Goal: Understand process/instructions: Learn how to perform a task or action

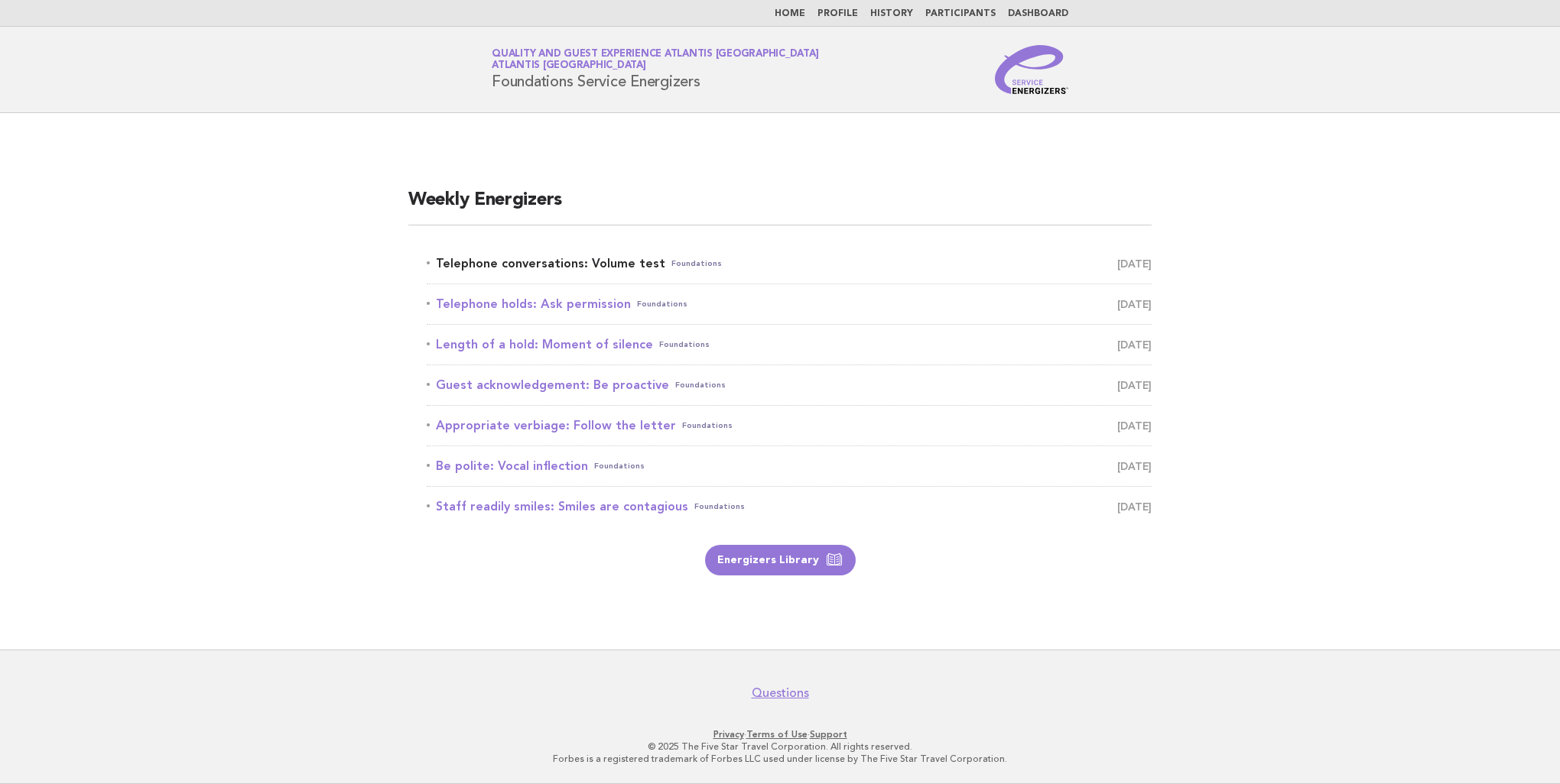
click at [547, 255] on link "Telephone conversations: Volume test Foundations August 19" at bounding box center [789, 263] width 725 height 21
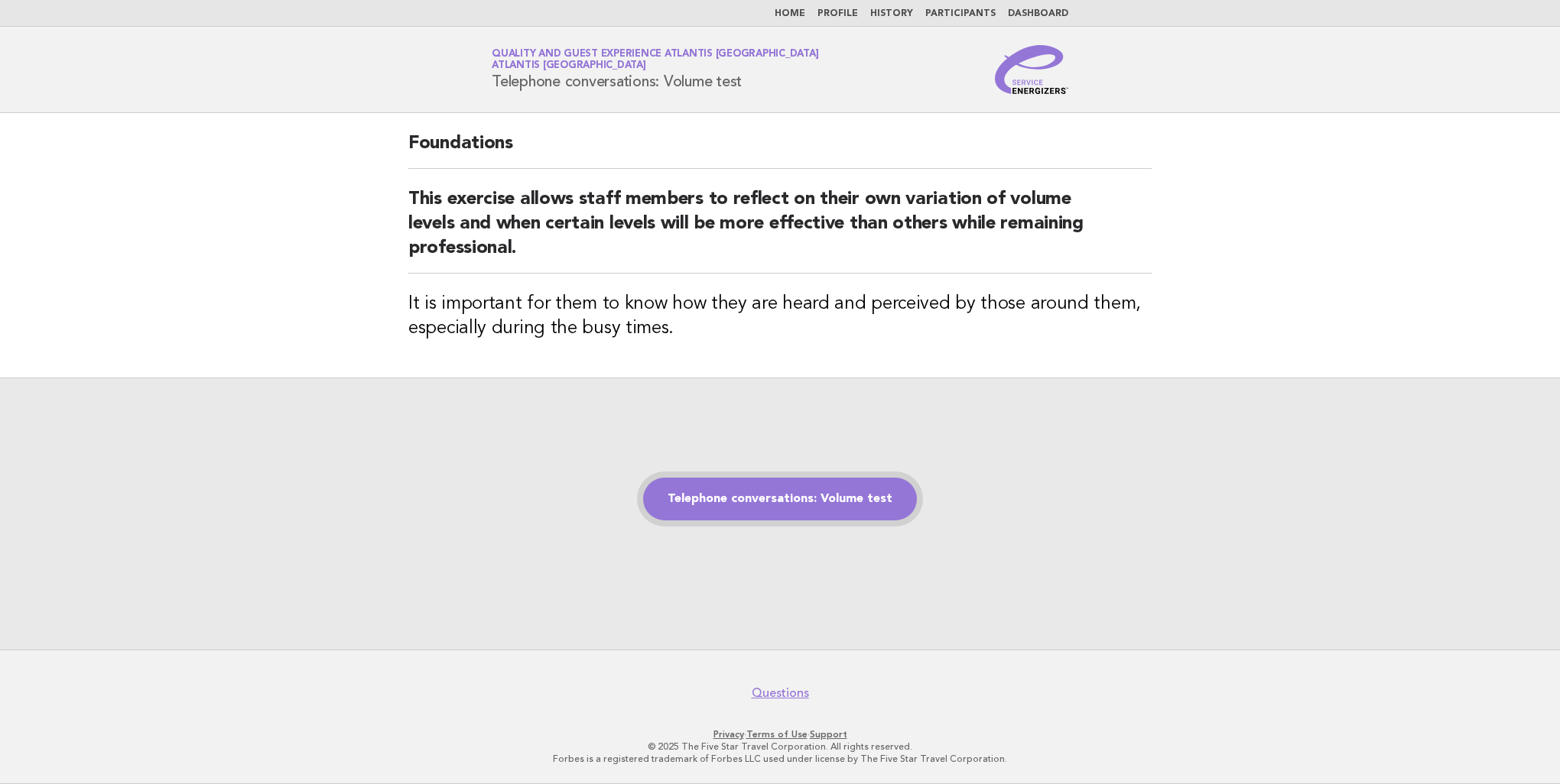
click at [829, 503] on link "Telephone conversations: Volume test" at bounding box center [780, 499] width 273 height 43
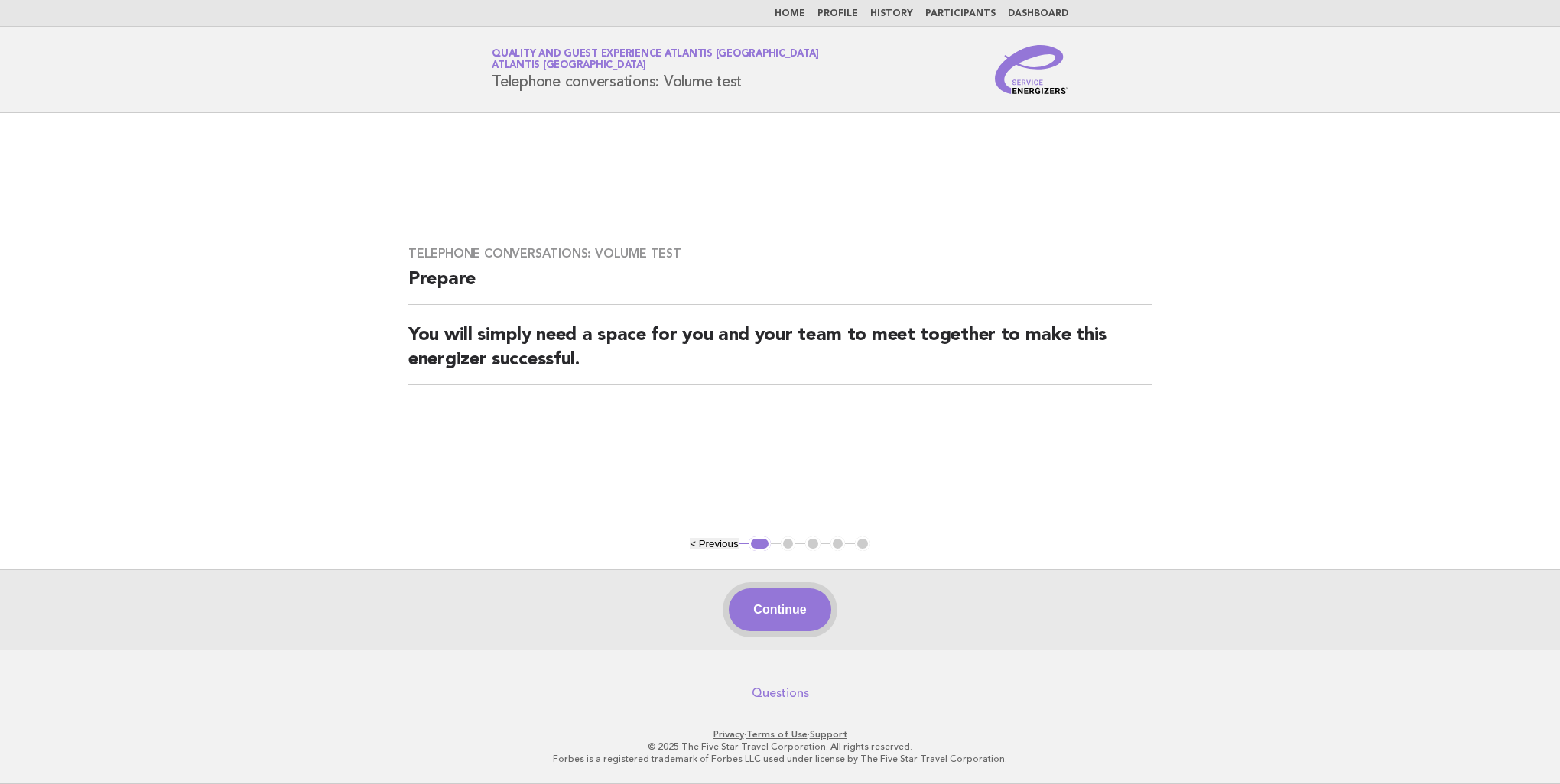
click at [771, 607] on button "Continue" at bounding box center [779, 610] width 101 height 43
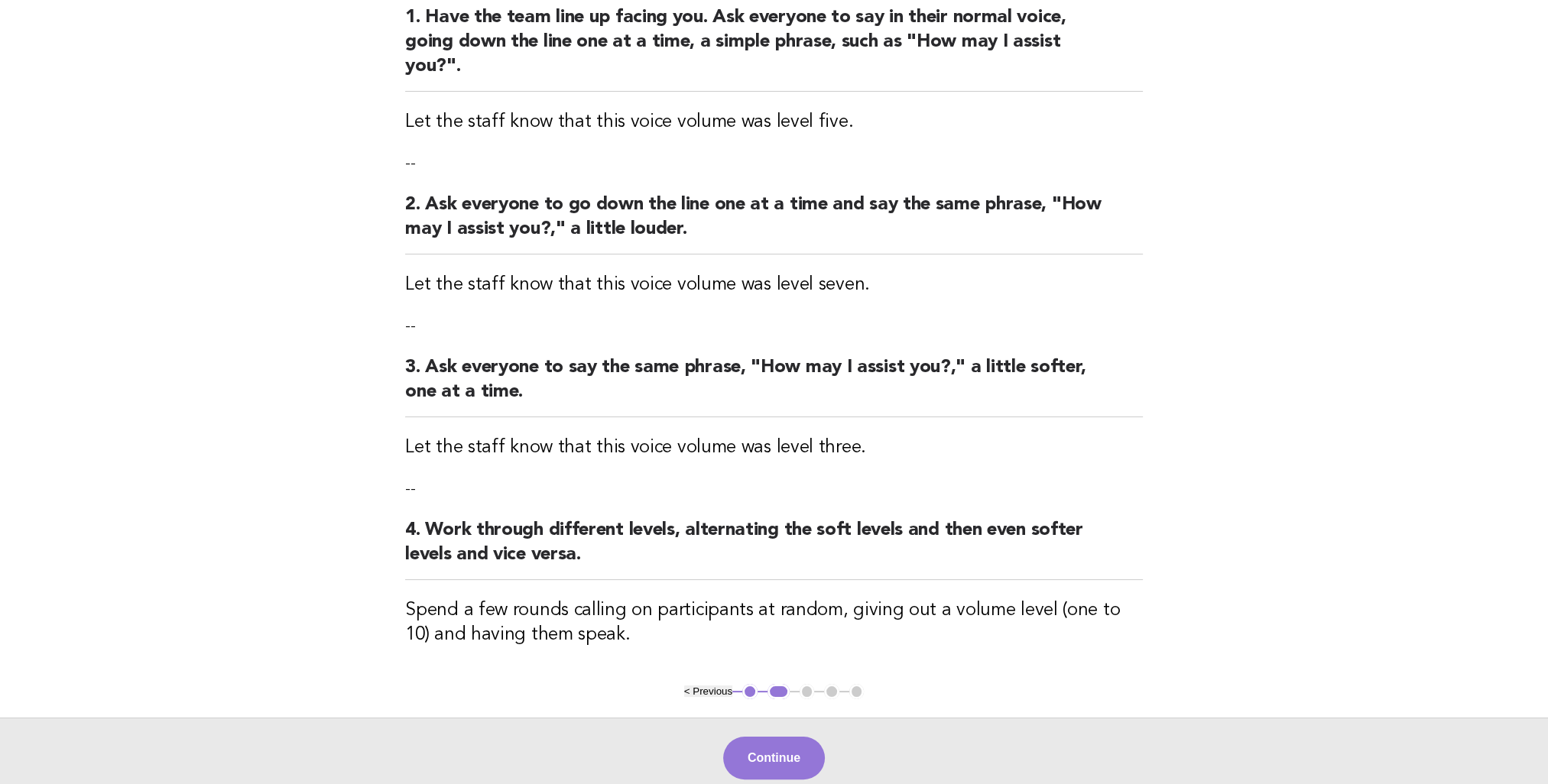
scroll to position [349, 0]
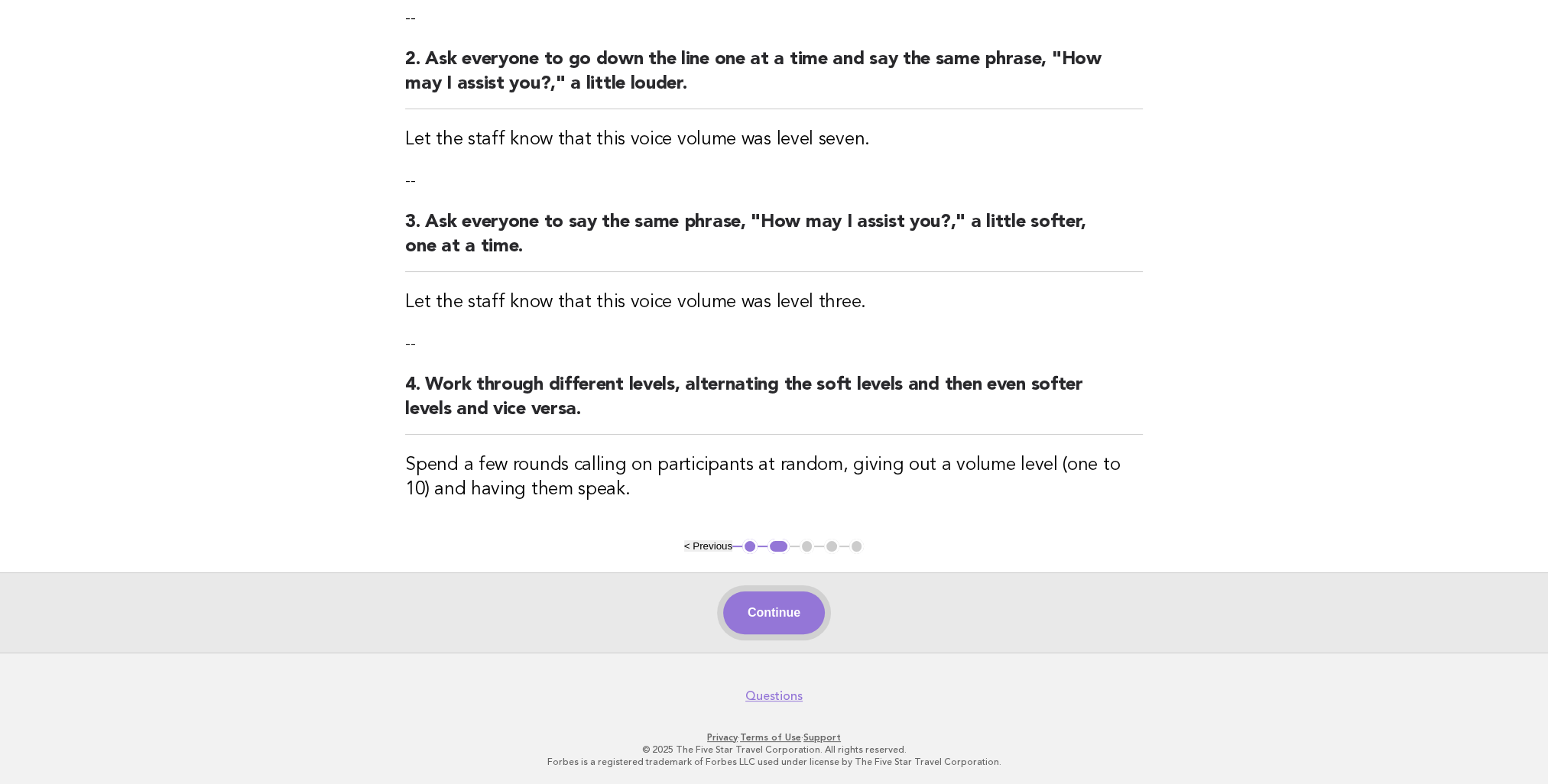
click at [775, 606] on button "Continue" at bounding box center [774, 613] width 101 height 43
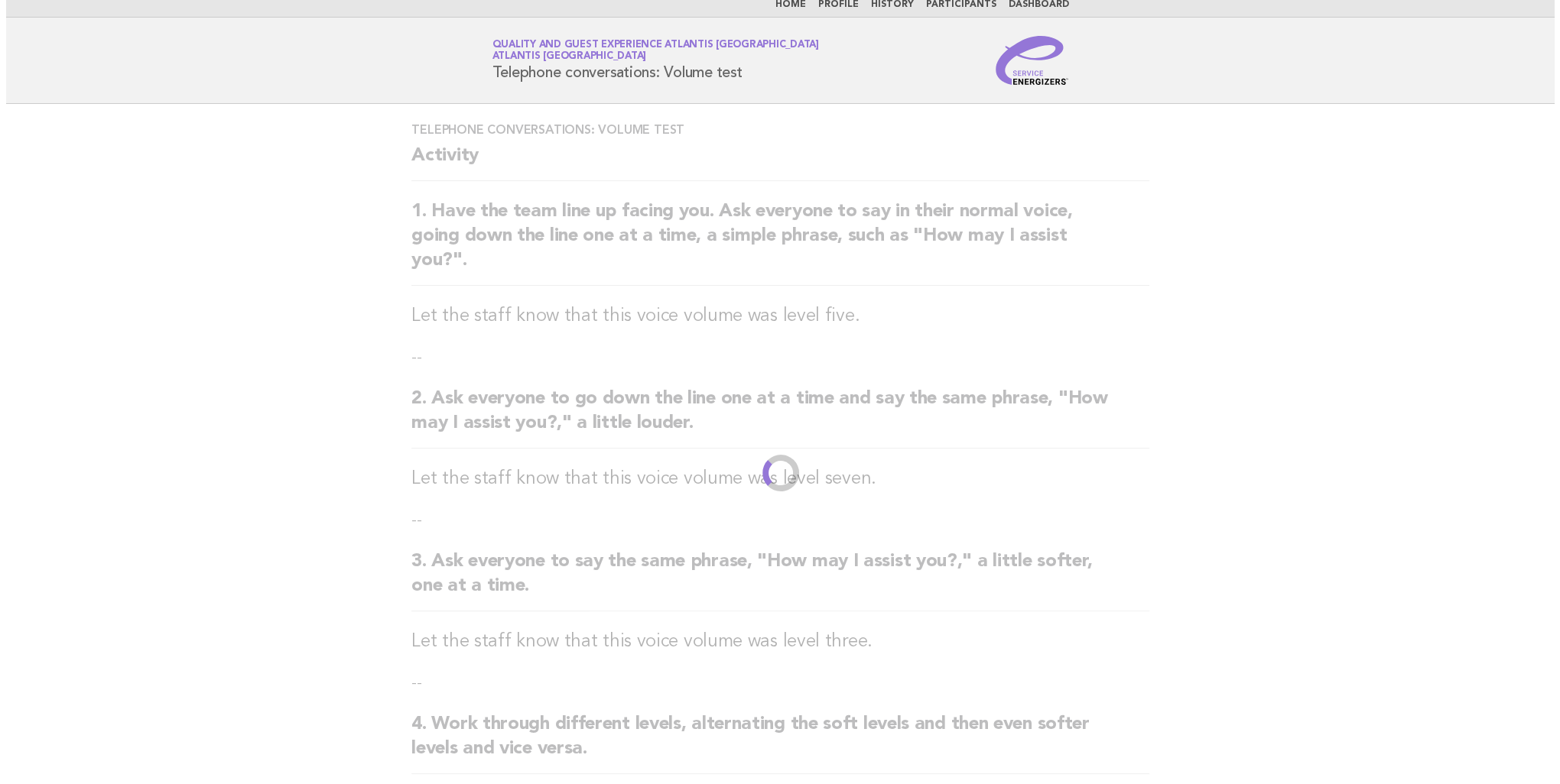
scroll to position [0, 0]
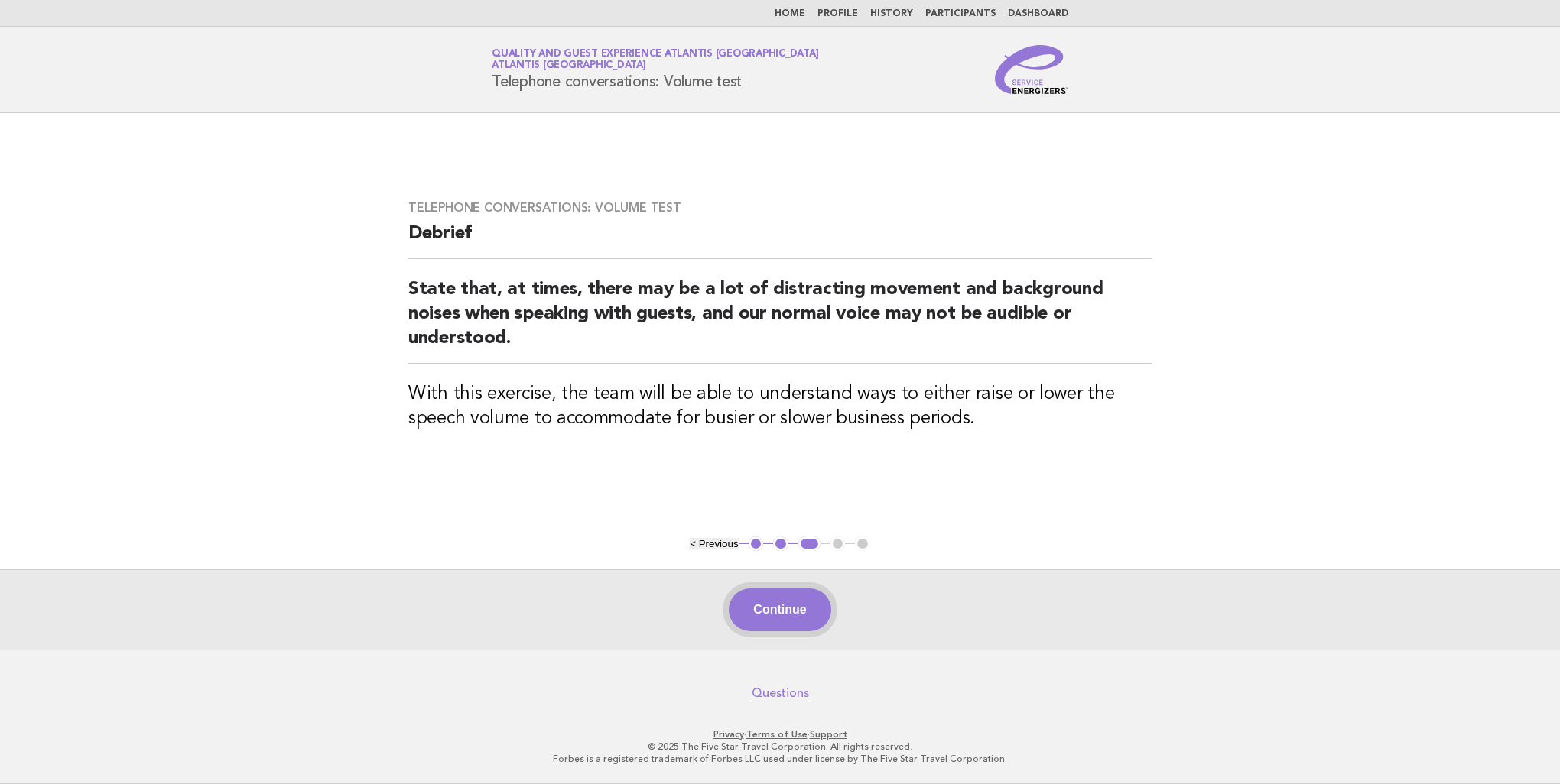
click at [770, 602] on button "Continue" at bounding box center [779, 610] width 101 height 43
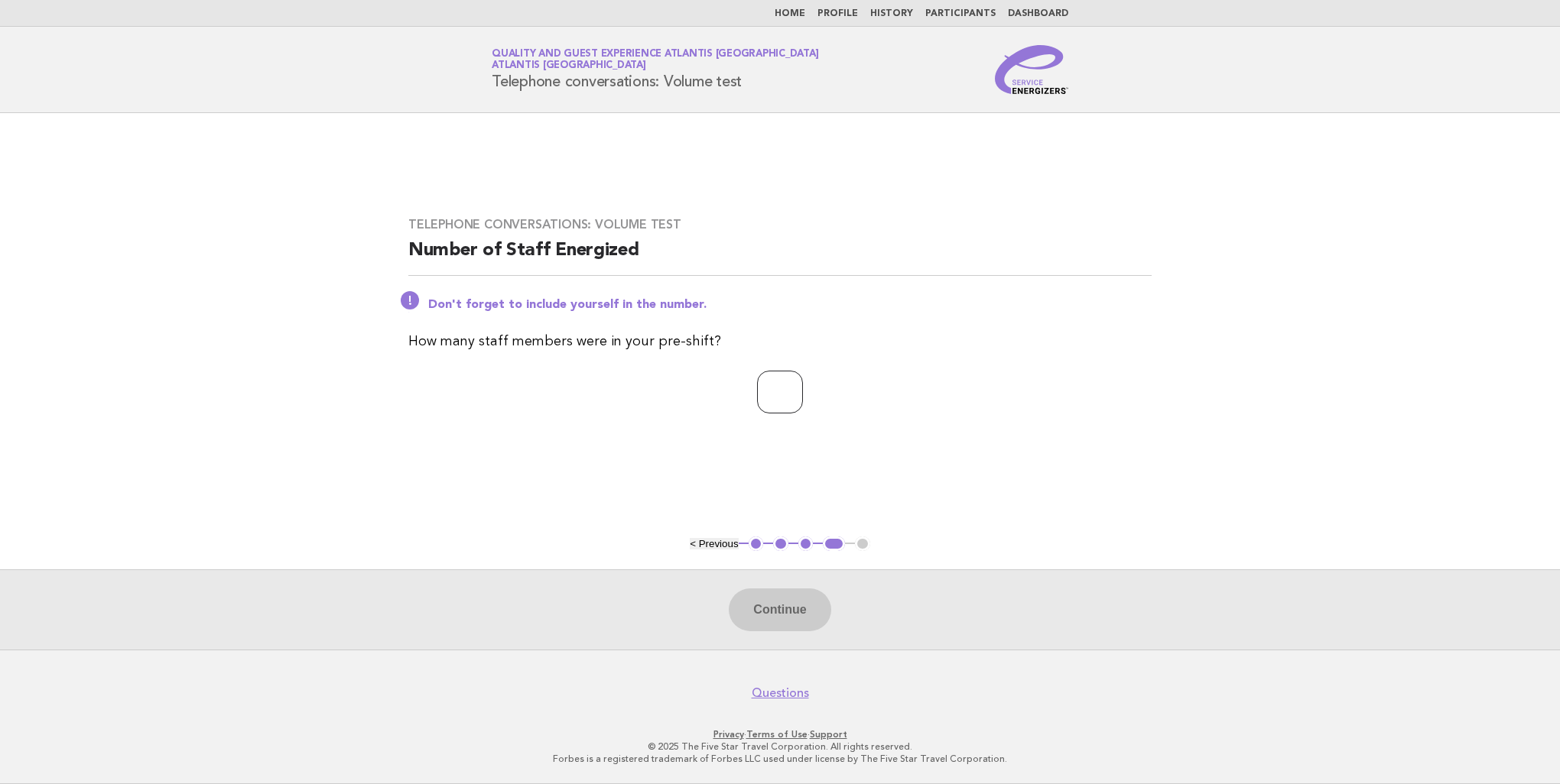
click at [797, 383] on input "number" at bounding box center [780, 392] width 46 height 43
type input "*"
click at [792, 599] on button "Continue" at bounding box center [779, 610] width 101 height 43
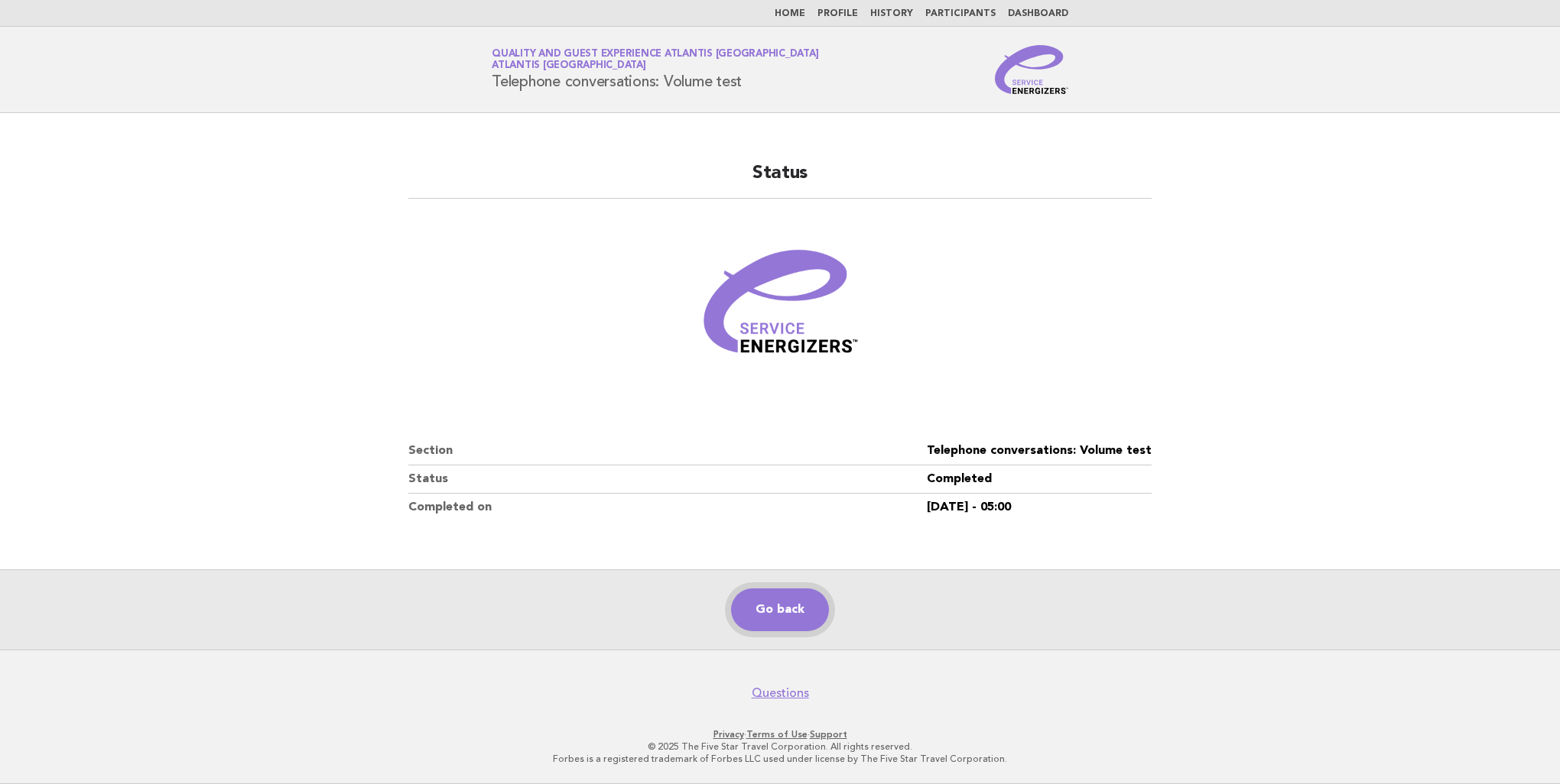
click at [814, 605] on link "Go back" at bounding box center [780, 610] width 98 height 43
